Goal: Use online tool/utility: Use online tool/utility

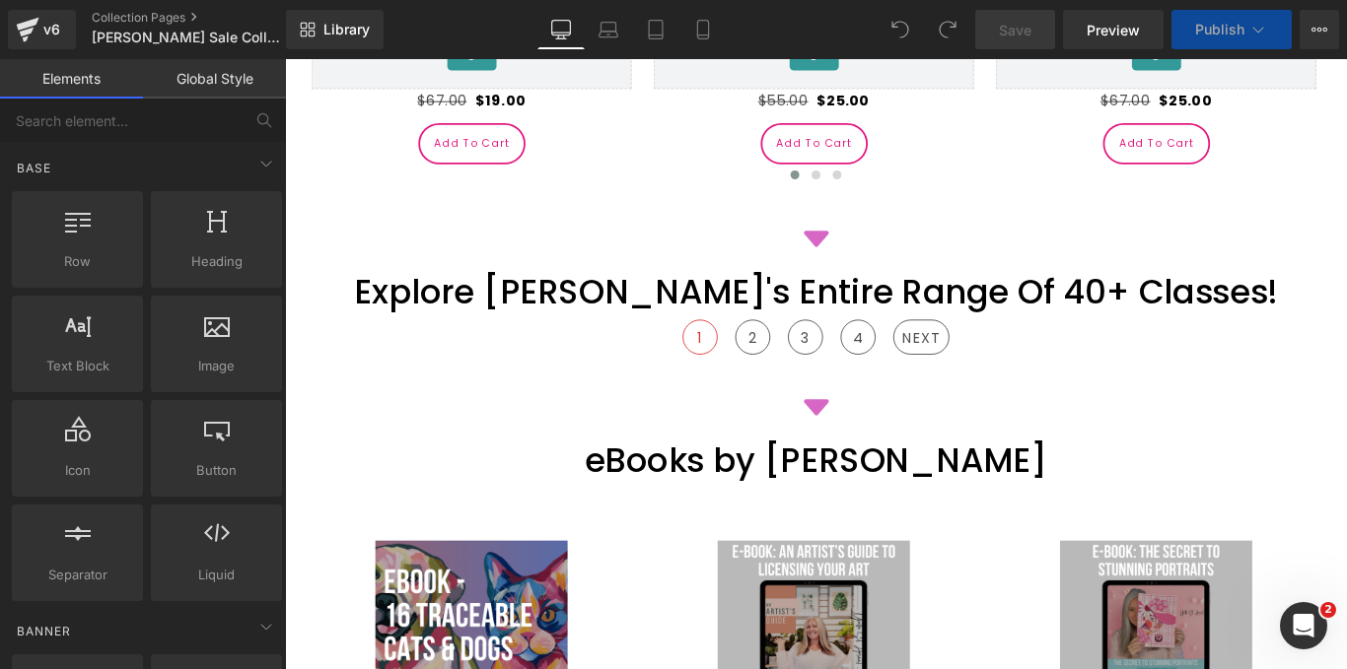
scroll to position [1936, 0]
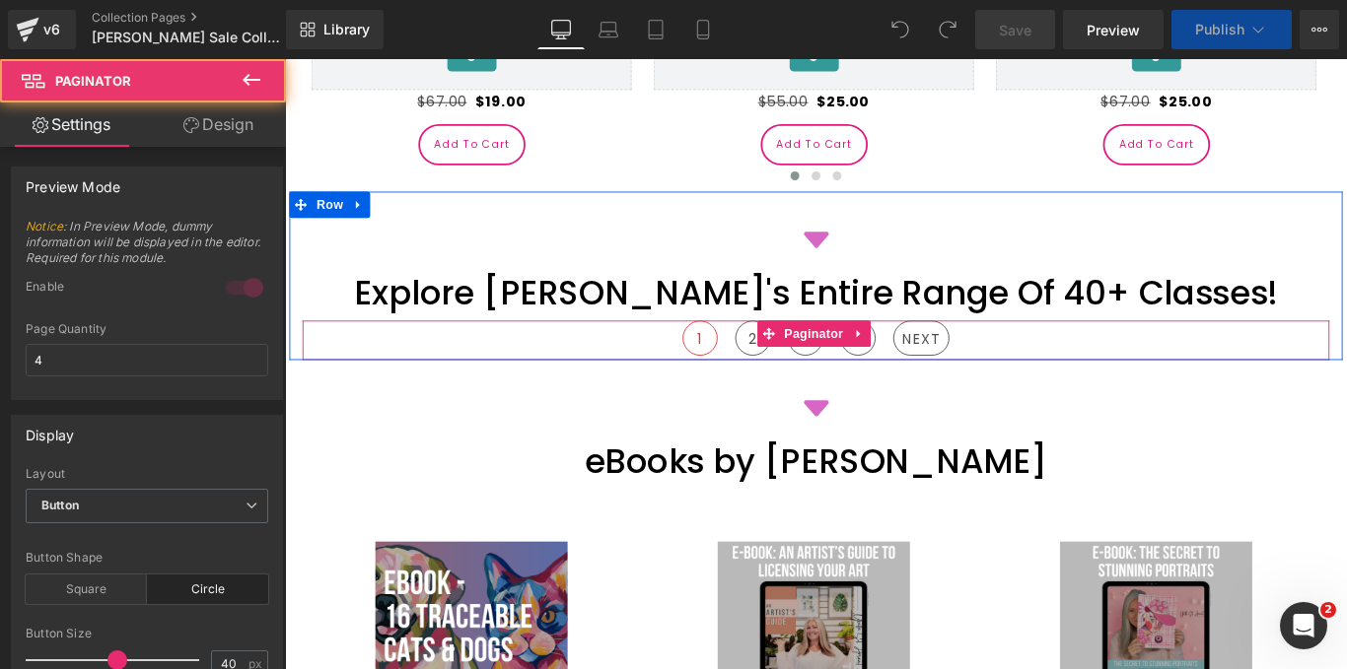
click at [770, 353] on div "1 2 3 4 NEXT" at bounding box center [882, 375] width 1154 height 44
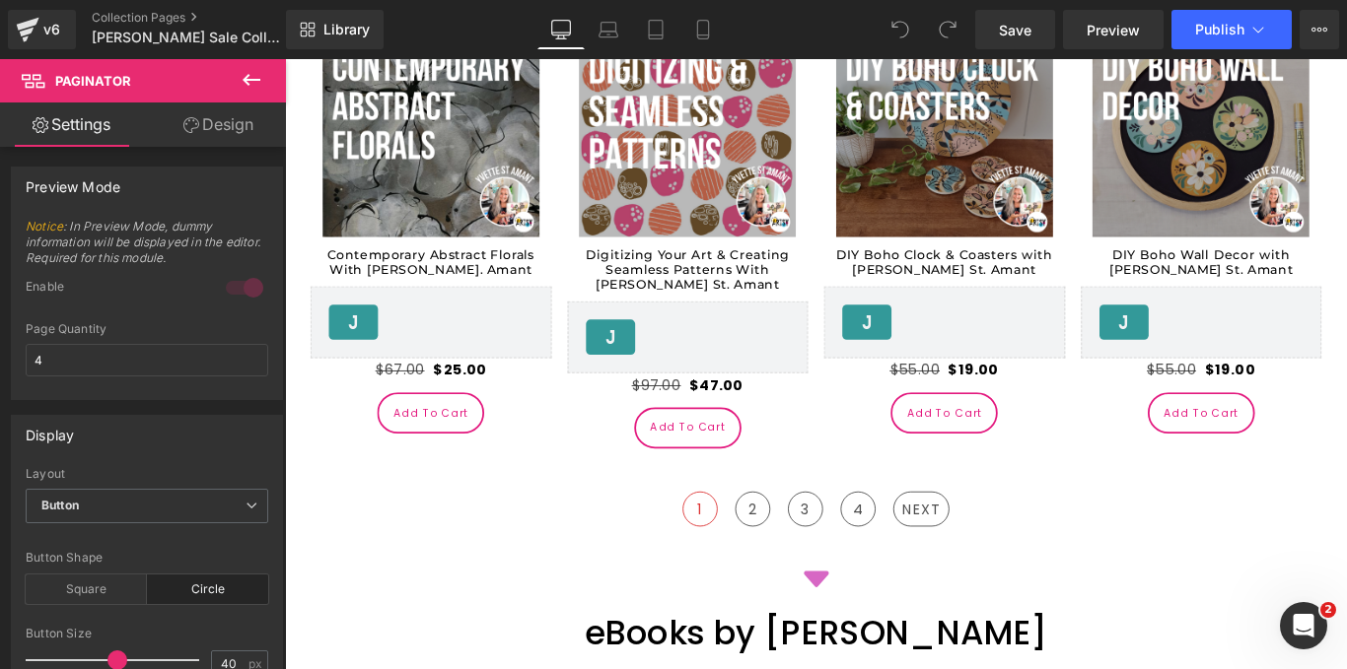
scroll to position [3576, 0]
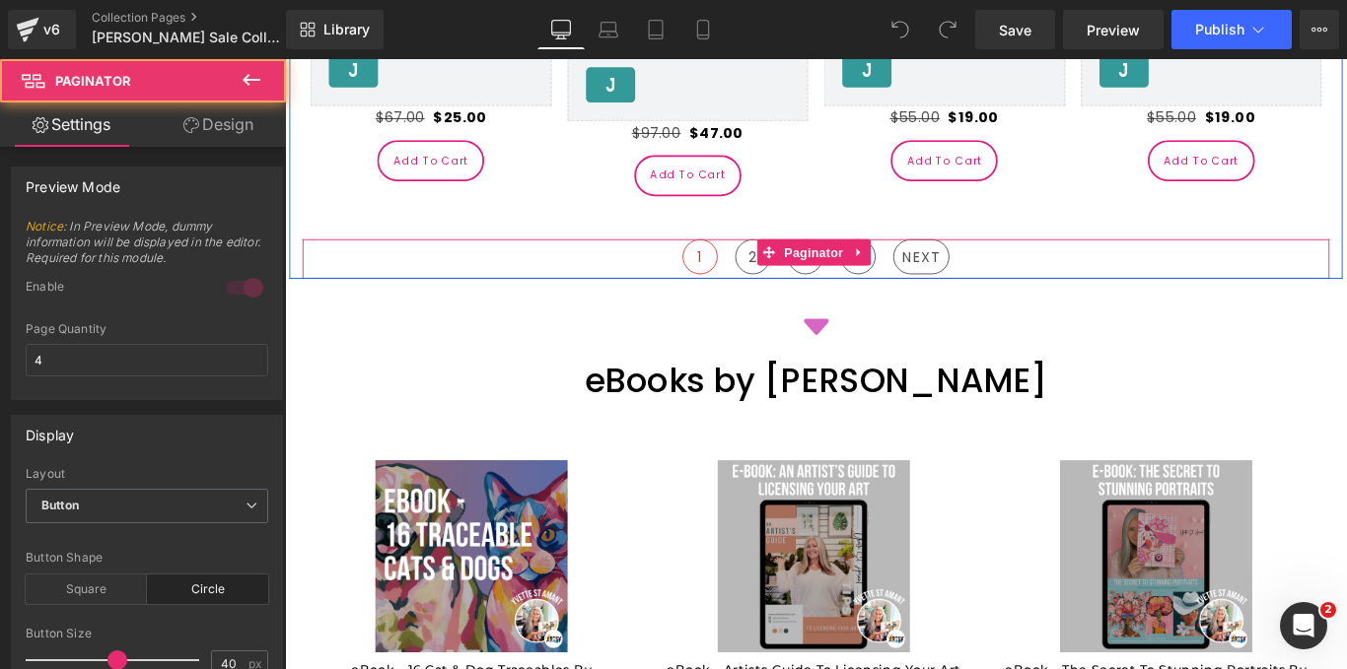
click at [768, 261] on div "1 2 3 4 NEXT" at bounding box center [882, 283] width 1154 height 44
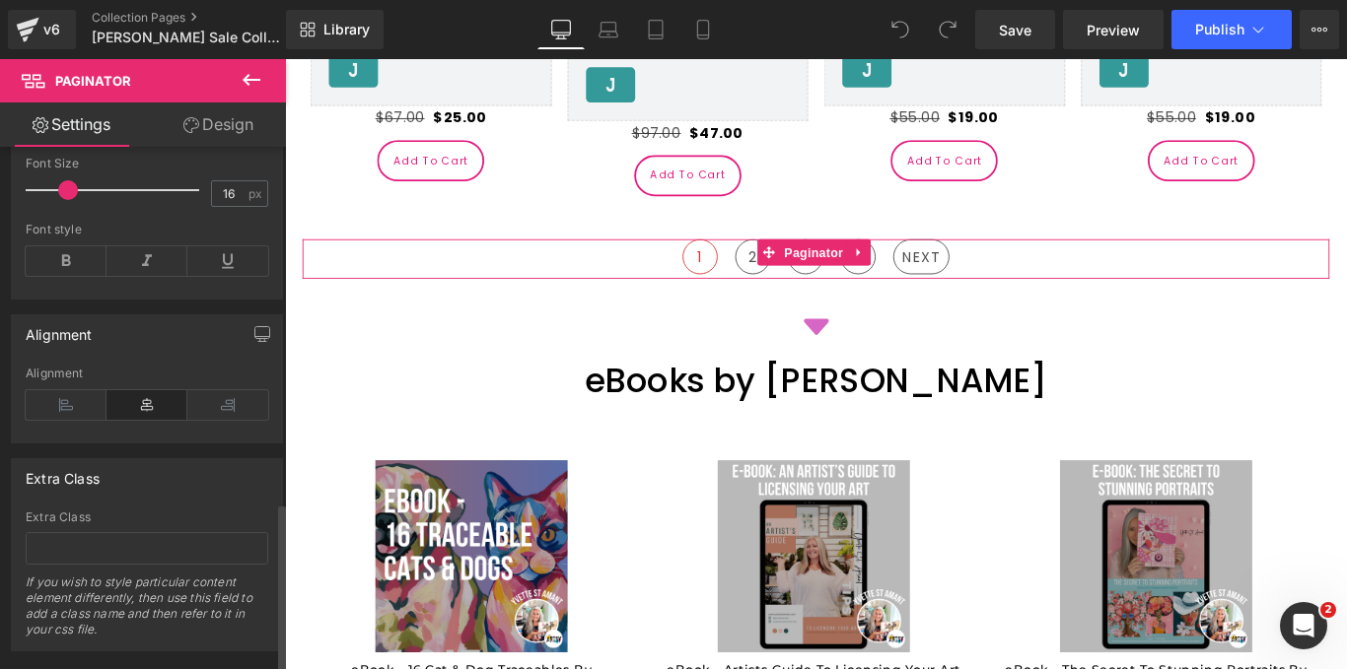
scroll to position [1097, 0]
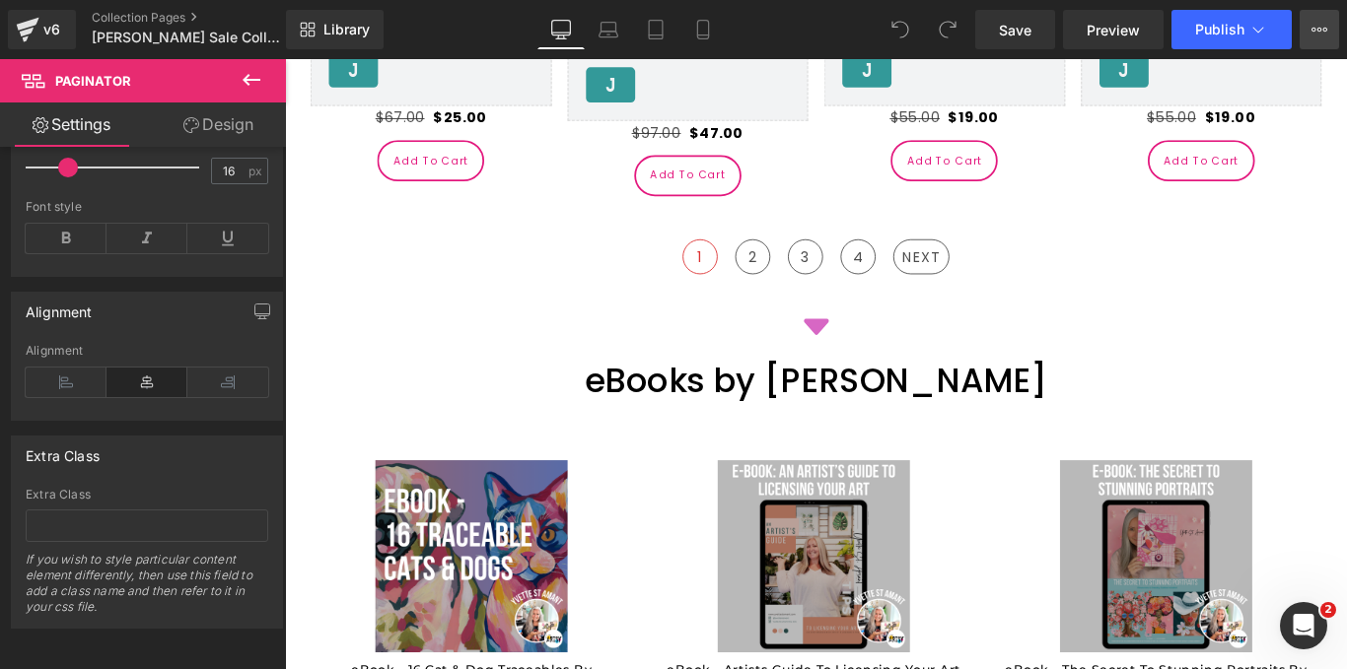
click at [1329, 19] on button "View Live Page View with current Template Save Template to Library Schedule Pub…" at bounding box center [1318, 29] width 39 height 39
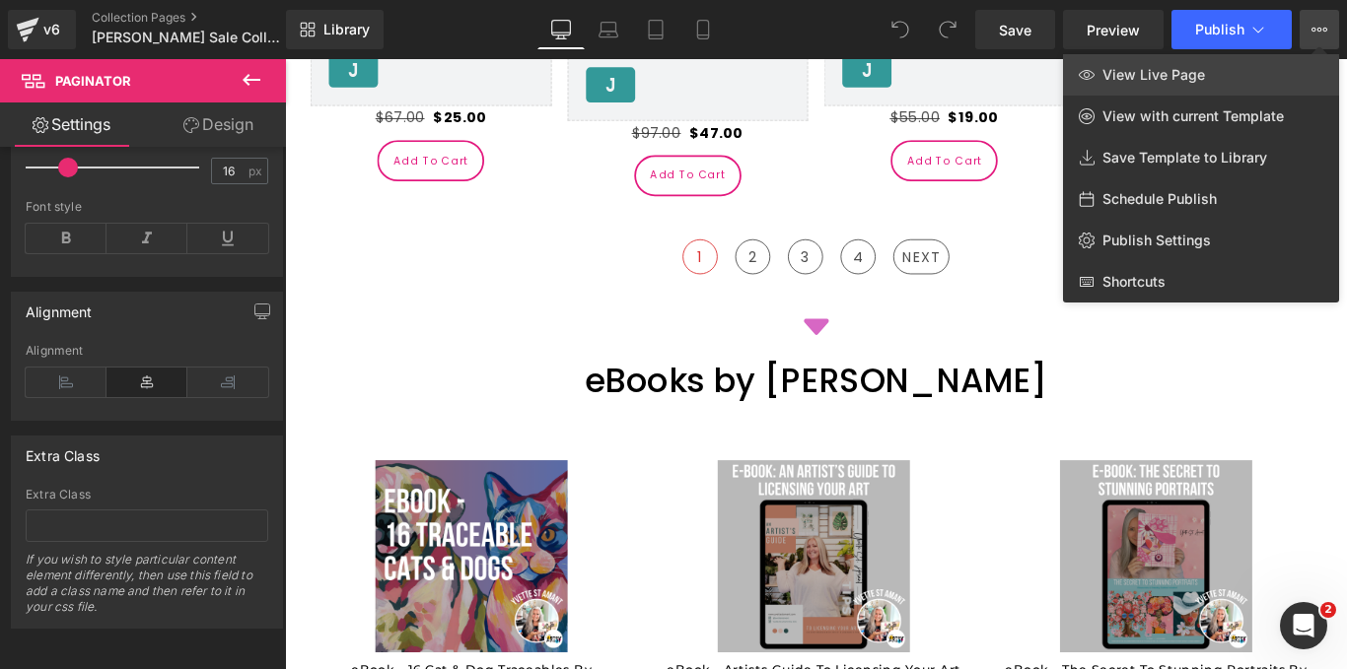
click at [1236, 63] on link "View Live Page" at bounding box center [1201, 74] width 276 height 41
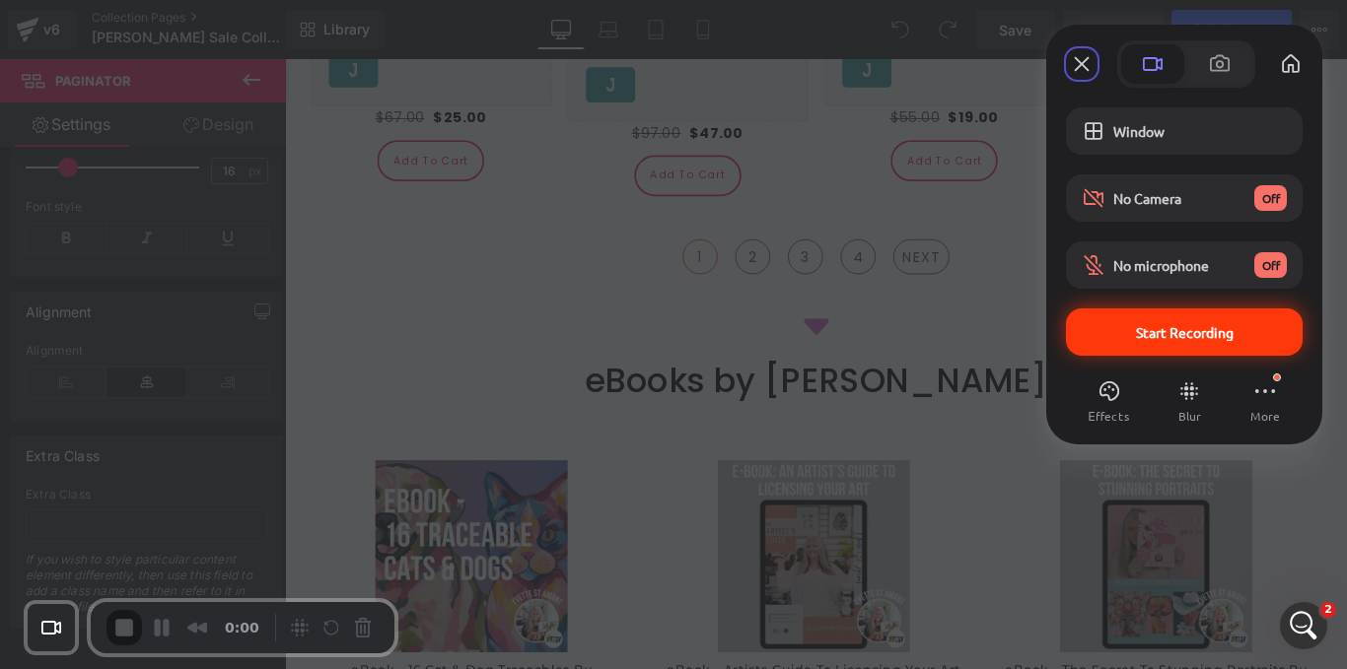
click at [1133, 347] on div "Start Recording" at bounding box center [1184, 332] width 237 height 47
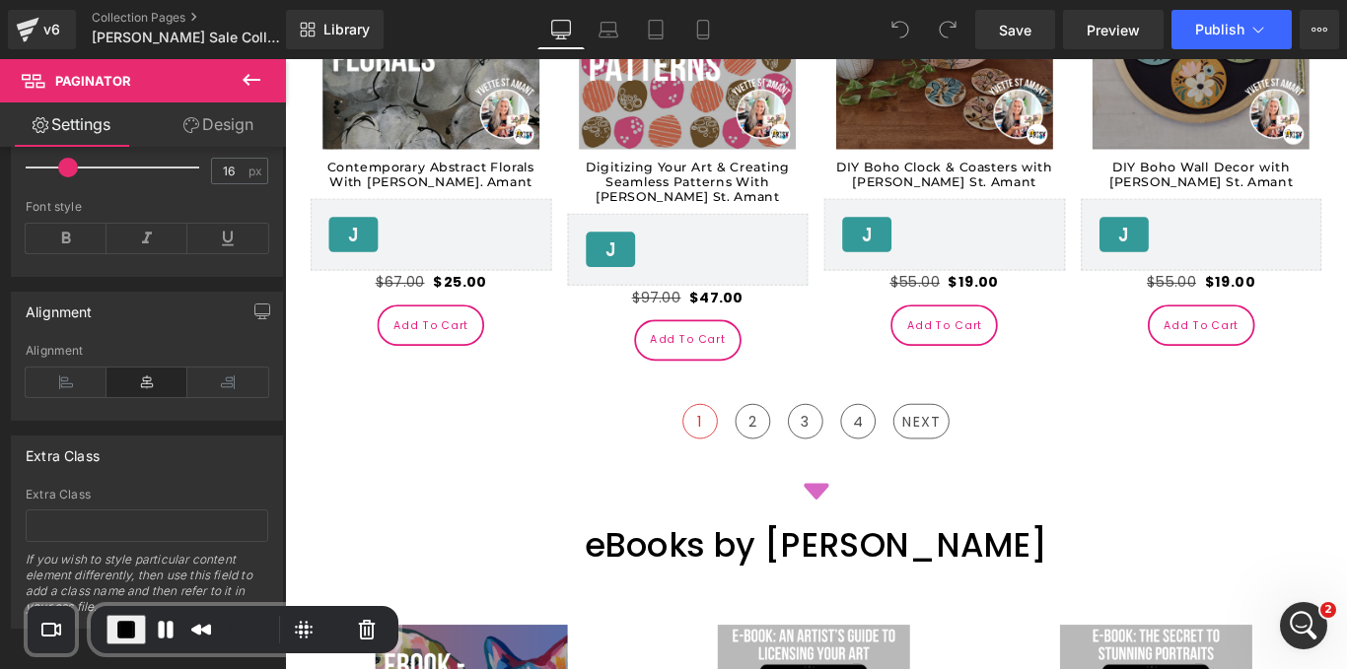
scroll to position [3390, 0]
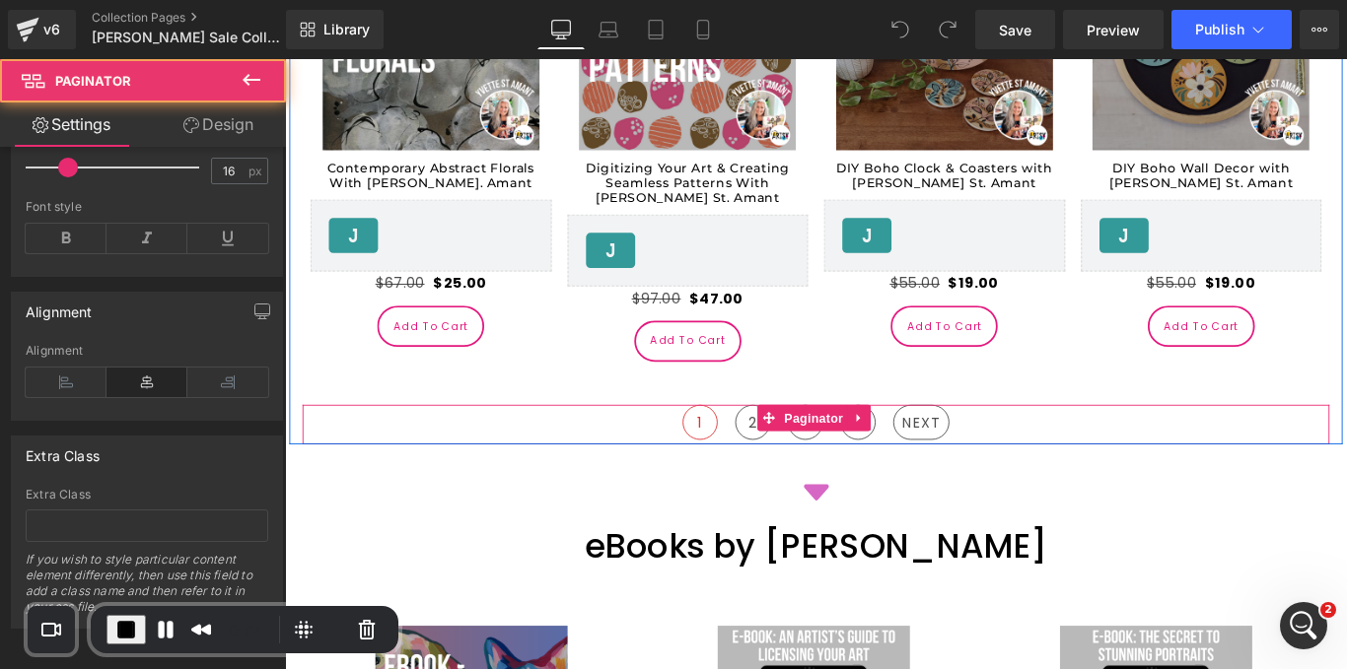
click at [779, 448] on div "1 2 3 4 NEXT" at bounding box center [882, 470] width 1154 height 44
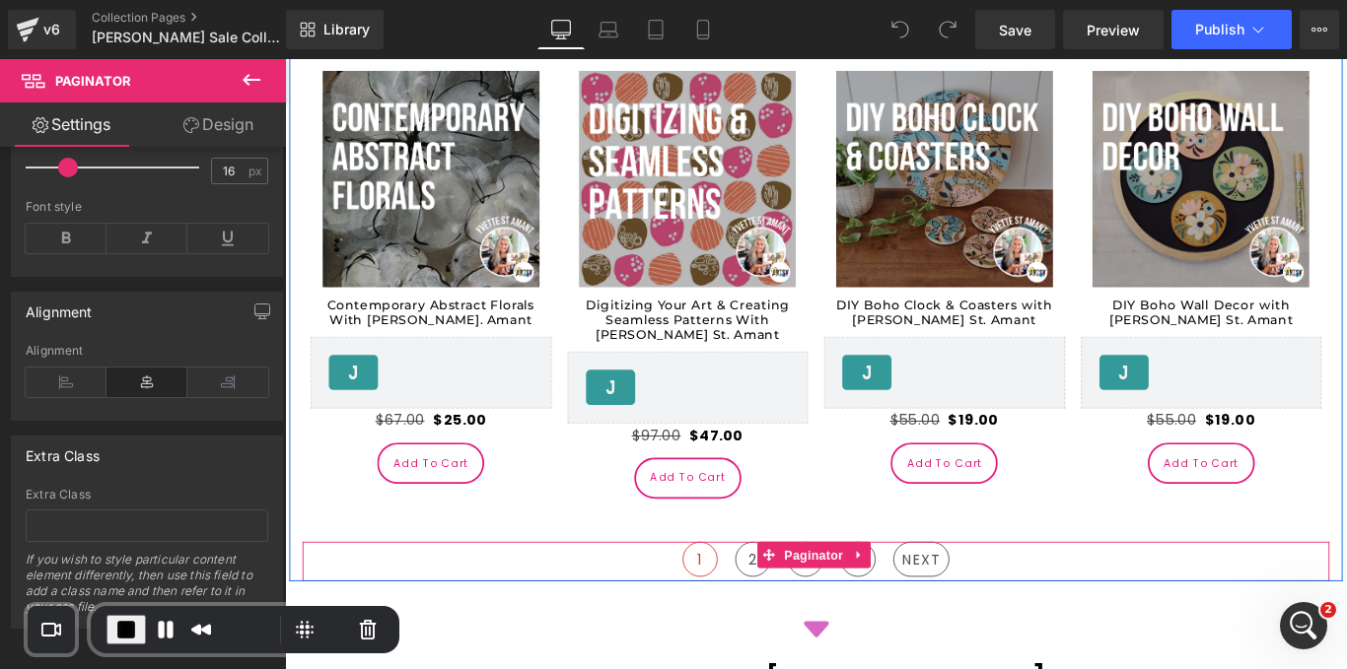
scroll to position [3221, 0]
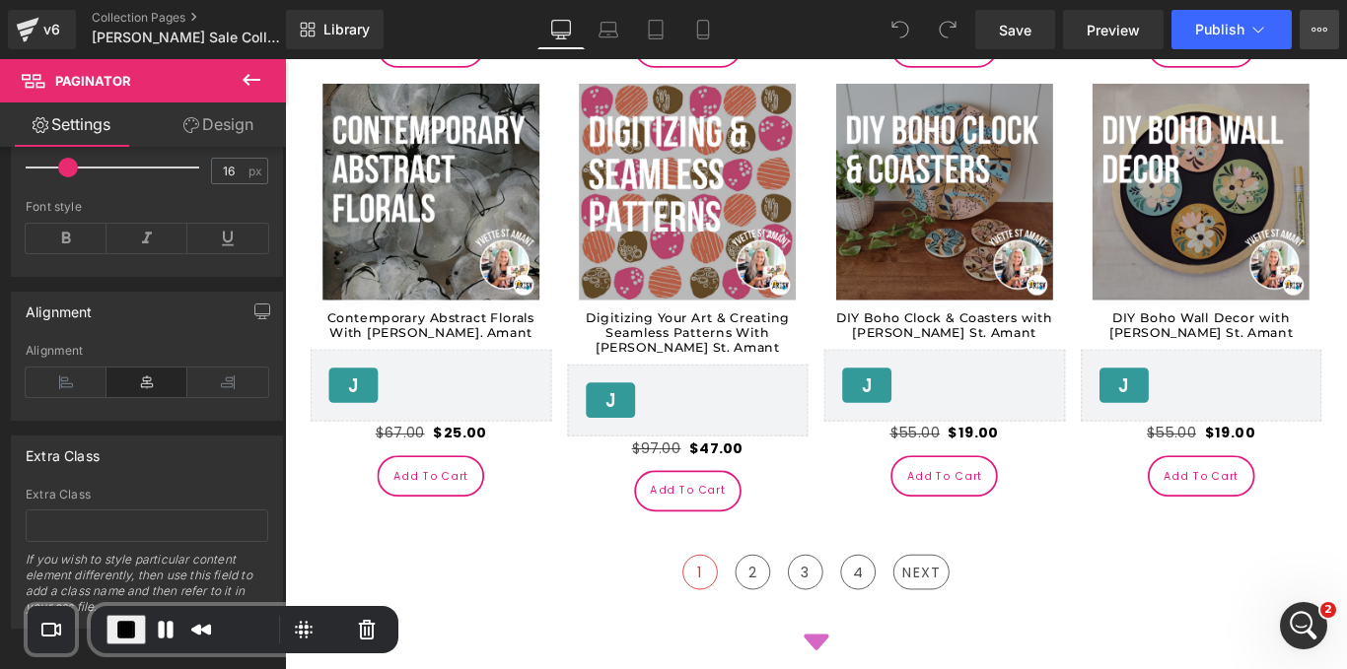
click at [1338, 37] on button "View Live Page View with current Template Save Template to Library Schedule Pub…" at bounding box center [1318, 29] width 39 height 39
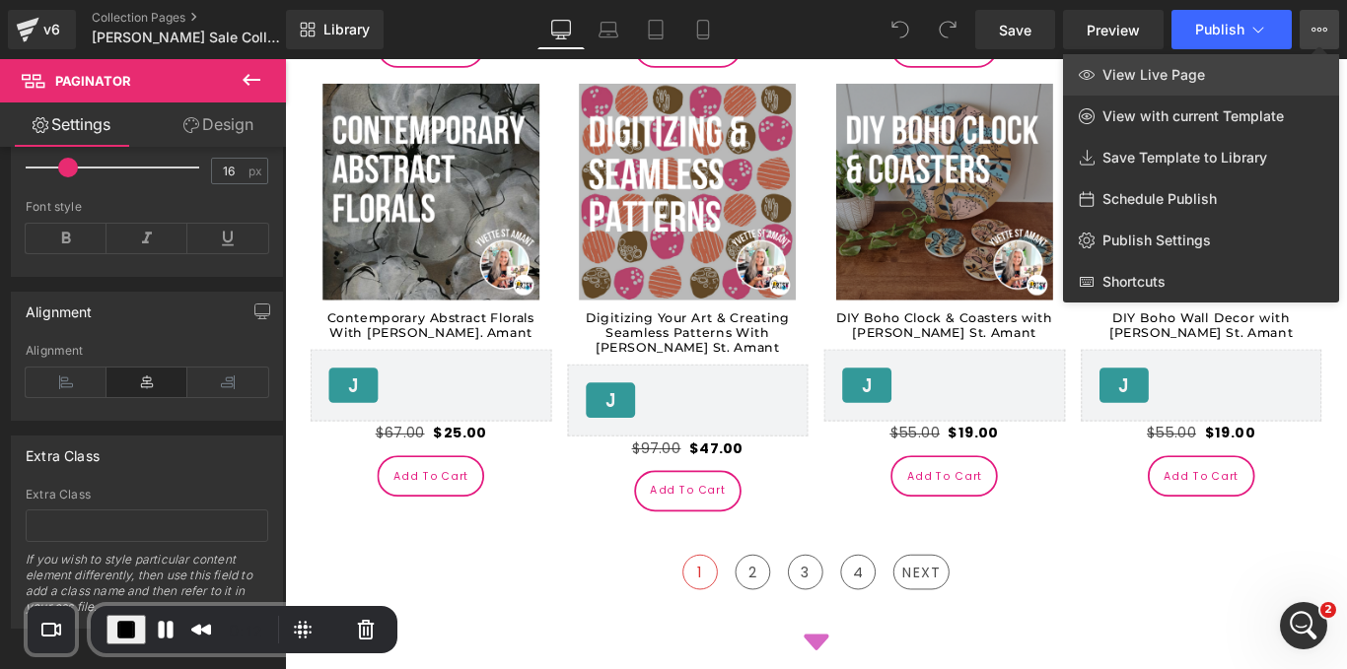
click at [1184, 87] on link "View Live Page" at bounding box center [1201, 74] width 276 height 41
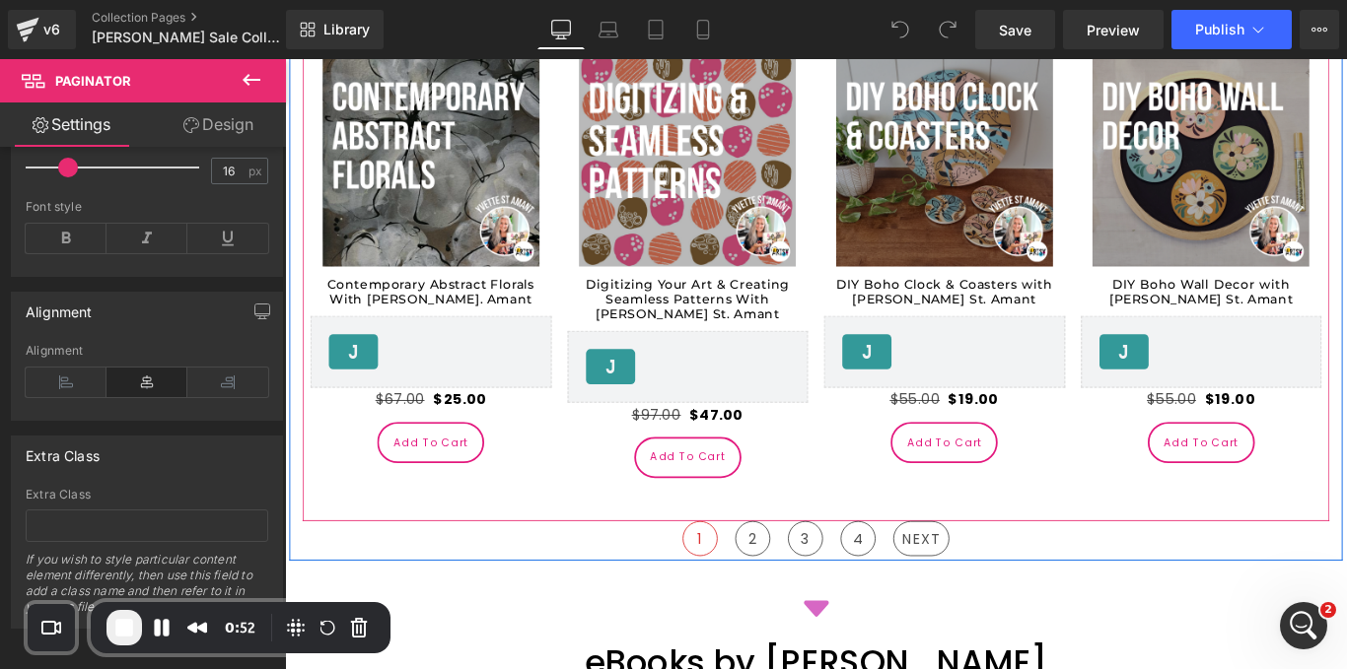
scroll to position [3259, 0]
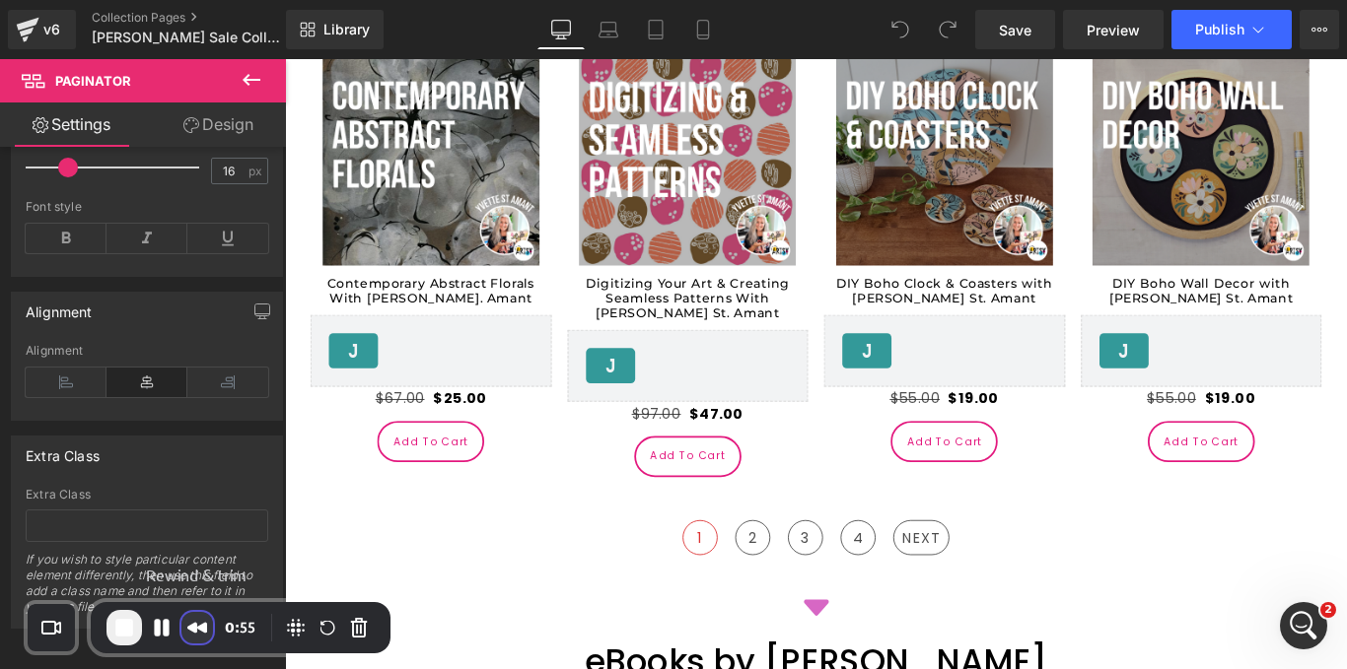
click at [186, 626] on button "Rewind and Trim Recording" at bounding box center [197, 628] width 32 height 32
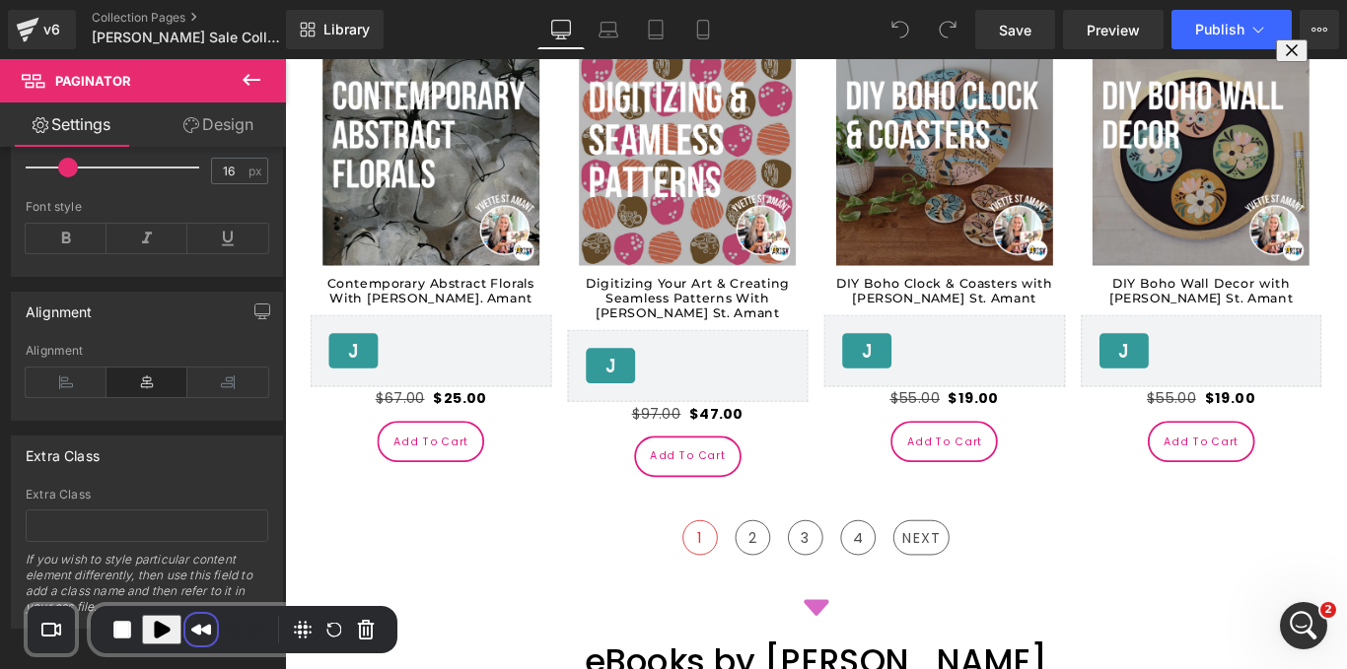
click at [1284, 52] on span at bounding box center [1292, 50] width 16 height 16
click at [365, 619] on button "Cancel Recording" at bounding box center [366, 630] width 32 height 32
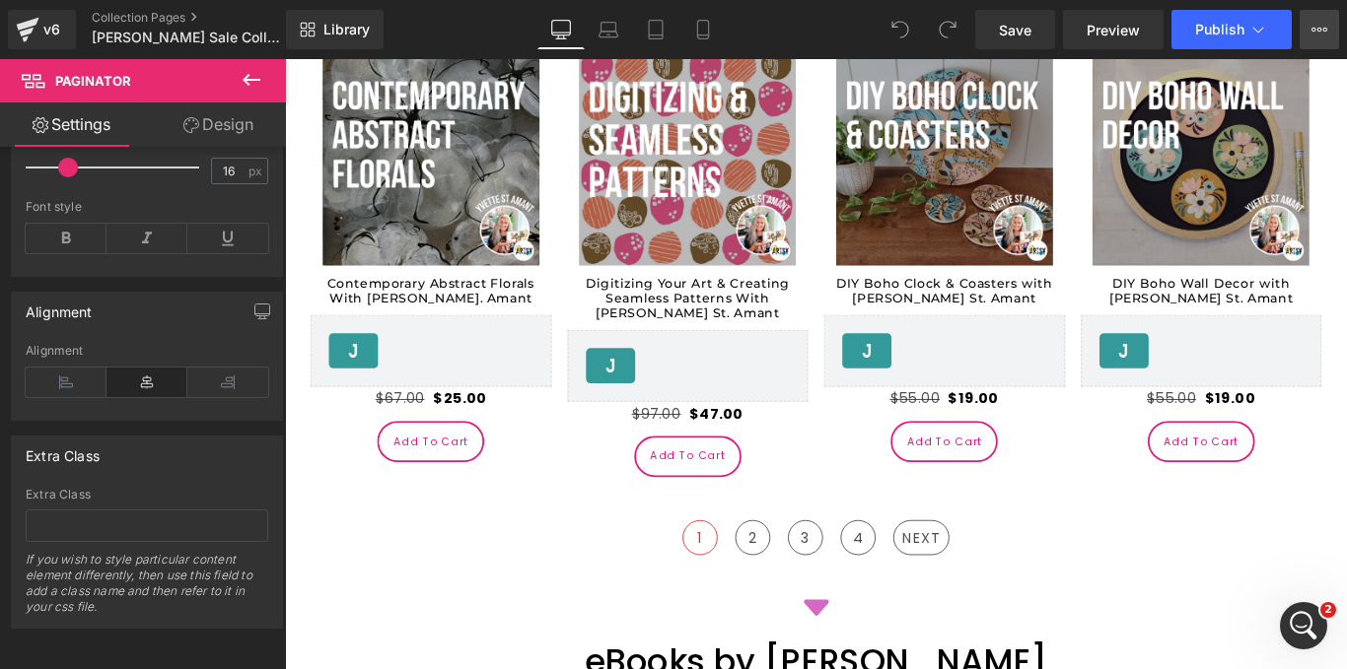
click at [1326, 24] on icon at bounding box center [1319, 30] width 16 height 16
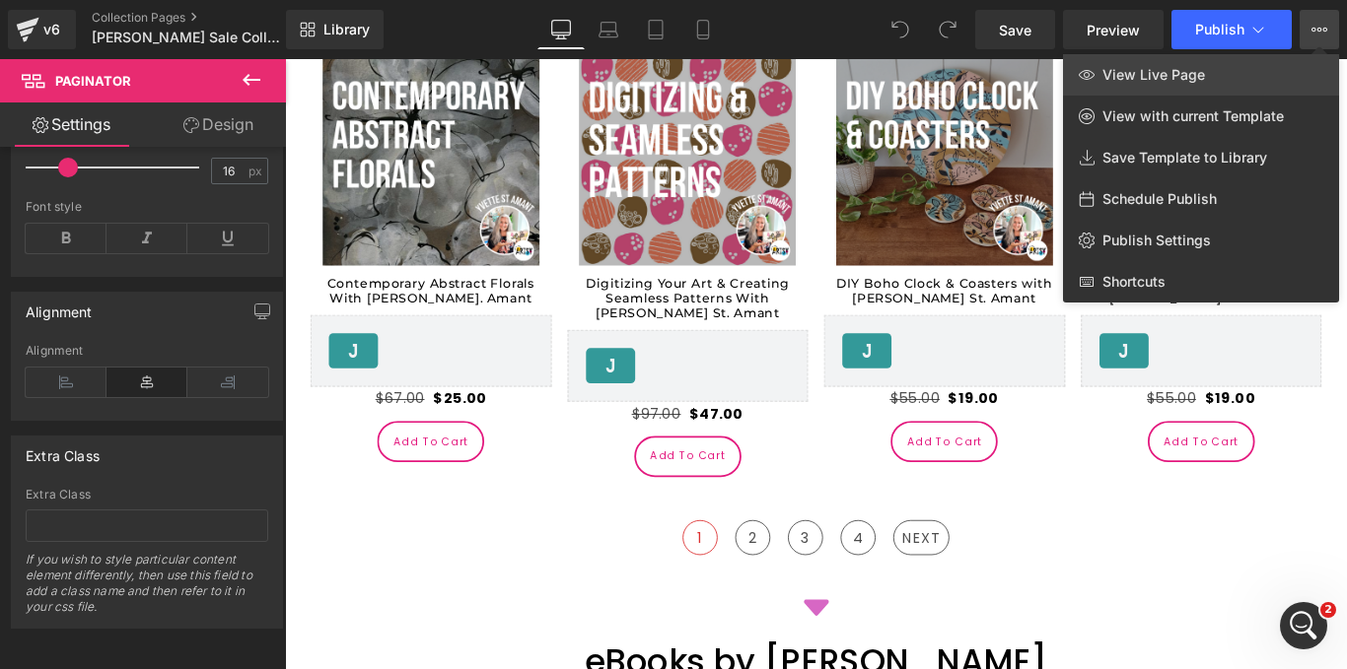
click at [1192, 77] on span "View Live Page" at bounding box center [1153, 75] width 103 height 18
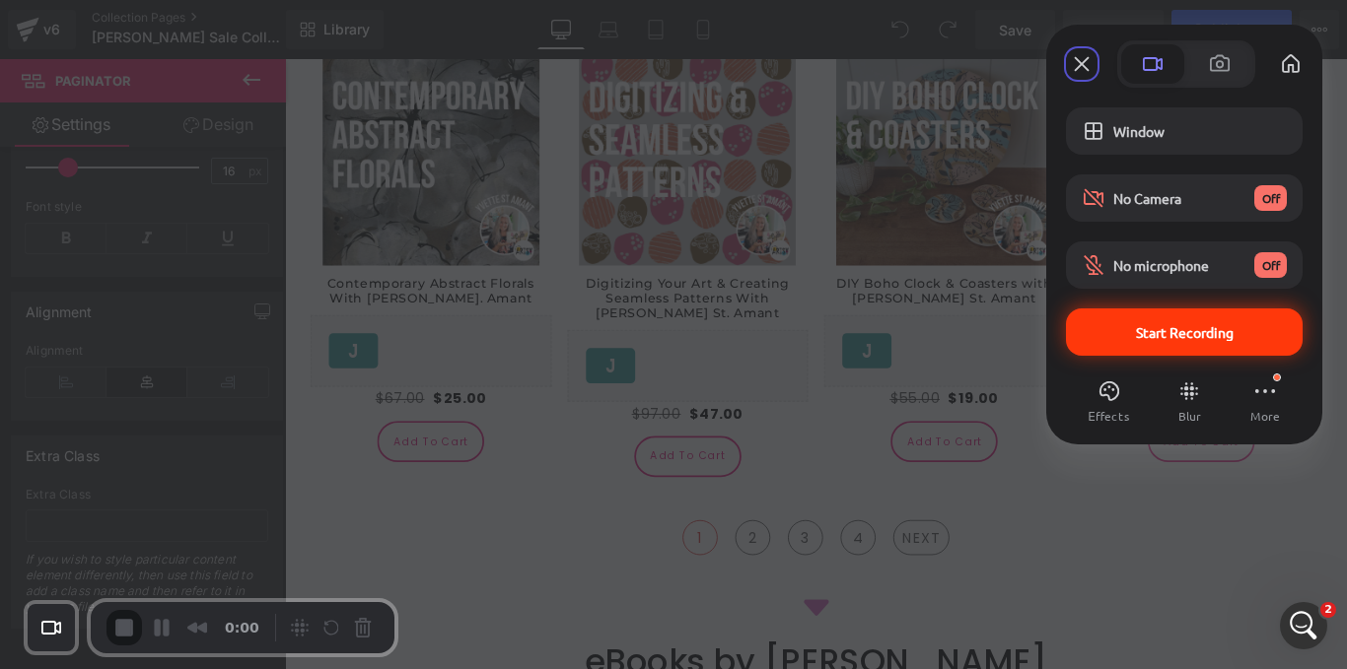
click at [1107, 332] on span "Start Recording" at bounding box center [1184, 332] width 205 height 18
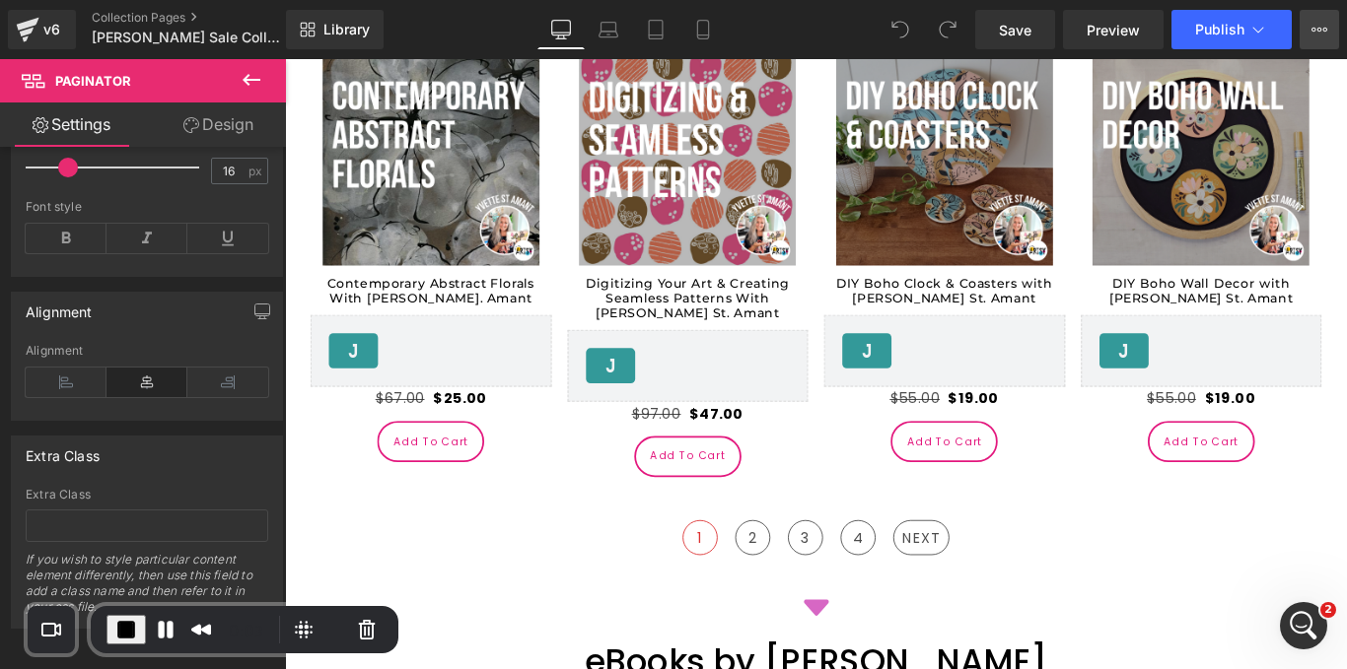
click at [1315, 19] on button "View Live Page View with current Template Save Template to Library Schedule Pub…" at bounding box center [1318, 29] width 39 height 39
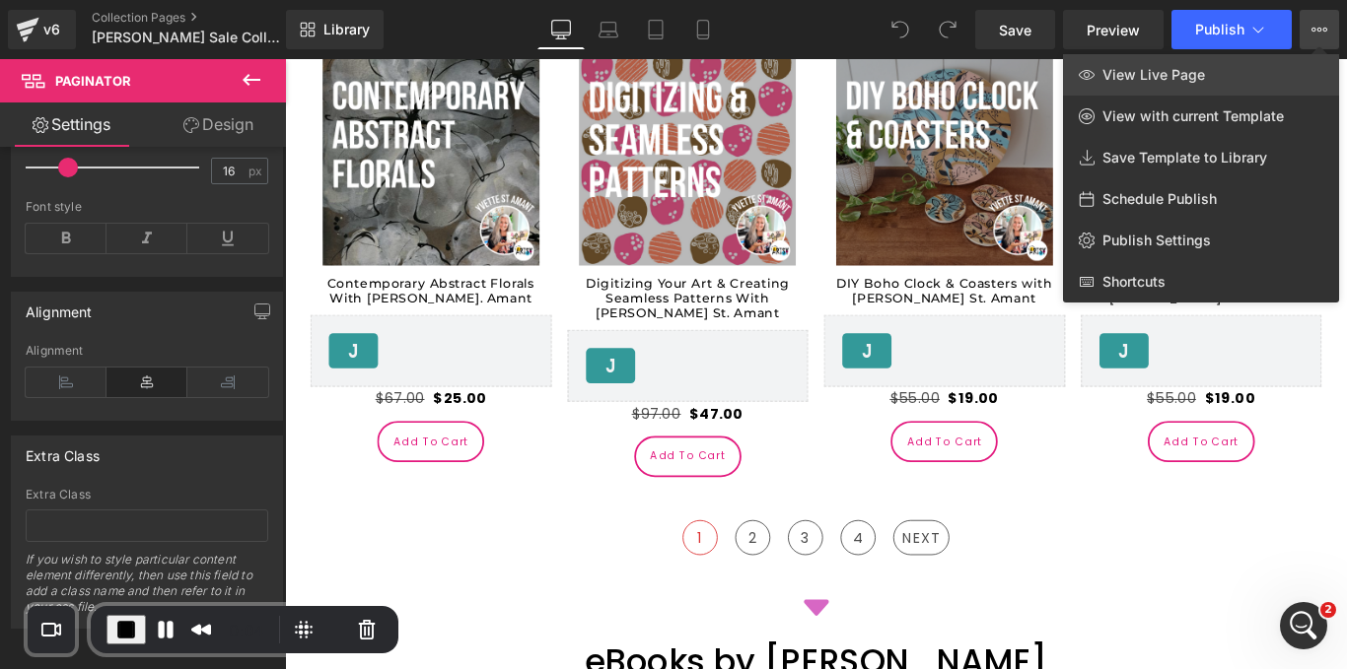
click at [1213, 73] on link "View Live Page" at bounding box center [1201, 74] width 276 height 41
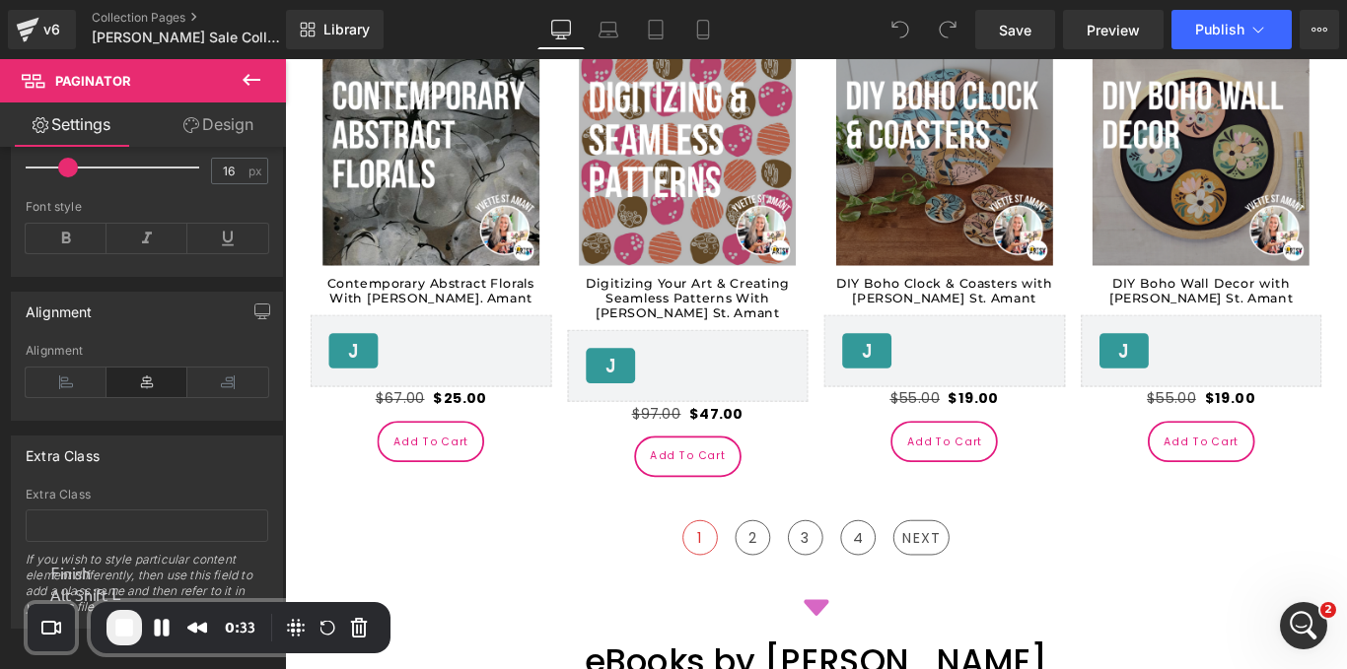
click at [119, 637] on span "End Recording" at bounding box center [124, 628] width 24 height 24
